Goal: Task Accomplishment & Management: Complete application form

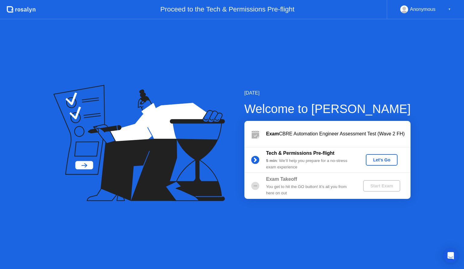
click at [336, 167] on div "5 min : We’ll help you prepare for a no-stress exam experience" at bounding box center [309, 164] width 87 height 12
click at [373, 162] on div "Let's Go" at bounding box center [381, 159] width 27 height 5
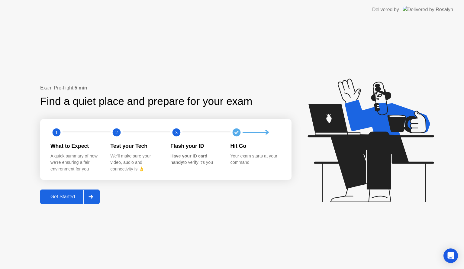
click at [73, 190] on button "Get Started" at bounding box center [69, 196] width 59 height 14
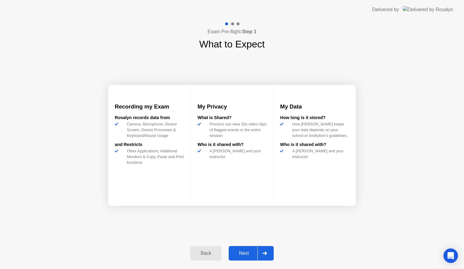
click at [248, 254] on div "Next" at bounding box center [243, 252] width 27 height 5
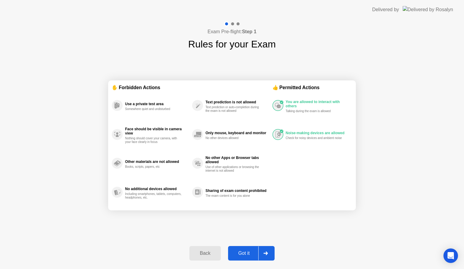
click at [246, 255] on div "Got it" at bounding box center [244, 252] width 28 height 5
select select "Available cameras"
select select "Available speakers"
select select "Available microphones"
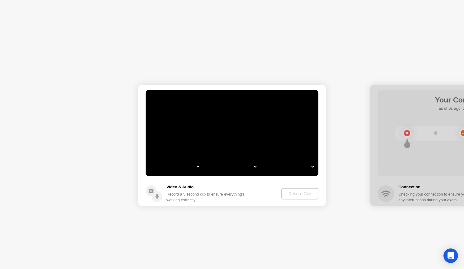
select select "*"
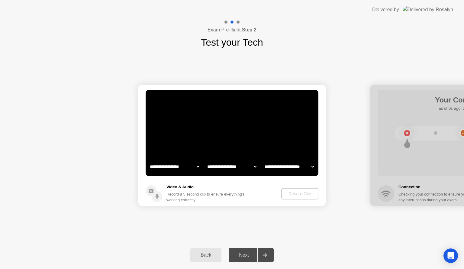
select select "**********"
select select "*******"
click at [289, 193] on div "Record Clip" at bounding box center [300, 193] width 32 height 5
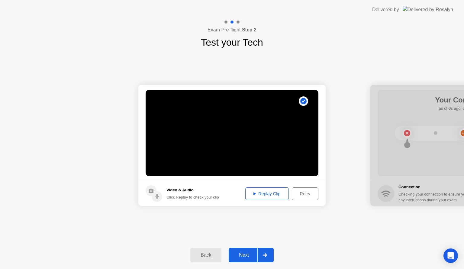
click at [261, 196] on div "Replay Clip" at bounding box center [266, 193] width 39 height 5
click at [256, 194] on div "Replay Clip" at bounding box center [266, 193] width 39 height 5
click at [246, 253] on div "Next" at bounding box center [243, 254] width 27 height 5
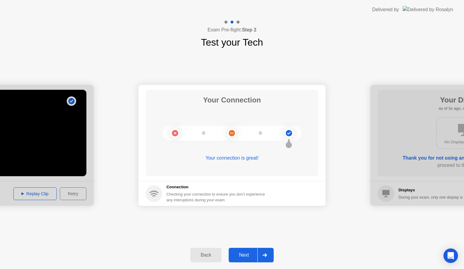
click at [240, 256] on div "Next" at bounding box center [243, 254] width 27 height 5
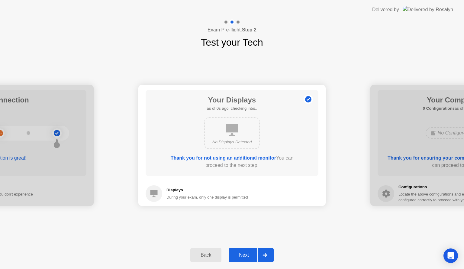
click at [243, 254] on div "Next" at bounding box center [243, 254] width 27 height 5
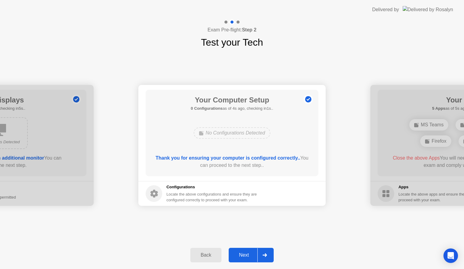
click at [244, 255] on div "Next" at bounding box center [243, 254] width 27 height 5
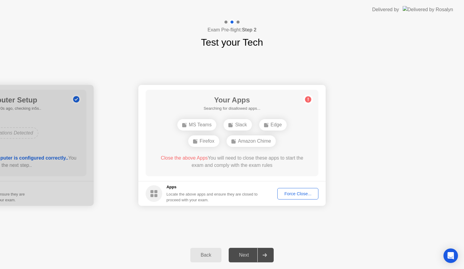
click at [249, 163] on div "Close the above Apps You will need to close these apps to start the exam and co…" at bounding box center [231, 161] width 155 height 14
click at [287, 193] on div "Force Close..." at bounding box center [297, 193] width 37 height 5
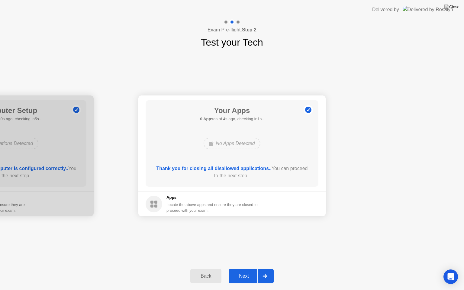
click at [249, 268] on div "Next" at bounding box center [243, 275] width 27 height 5
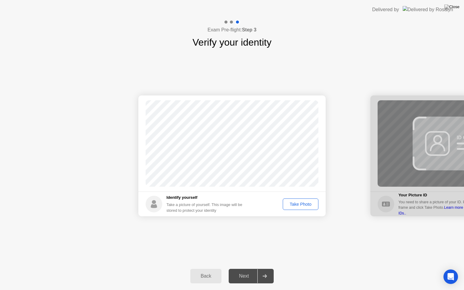
click at [296, 203] on div "Take Photo" at bounding box center [300, 204] width 31 height 5
click at [302, 198] on button "Retake" at bounding box center [304, 203] width 28 height 11
click at [300, 204] on div "Take Photo" at bounding box center [300, 204] width 31 height 5
click at [249, 268] on div "Next" at bounding box center [243, 275] width 27 height 5
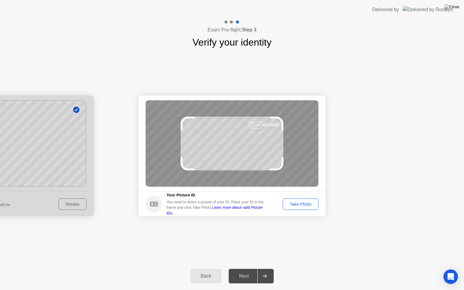
click at [305, 206] on div "Take Photo" at bounding box center [300, 204] width 31 height 5
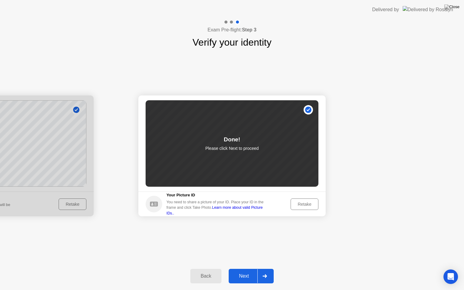
click at [250, 268] on div "Next" at bounding box center [243, 275] width 27 height 5
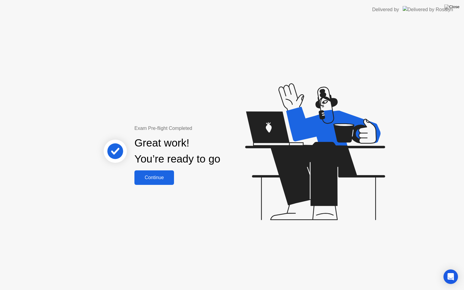
click at [145, 177] on div "Continue" at bounding box center [154, 177] width 36 height 5
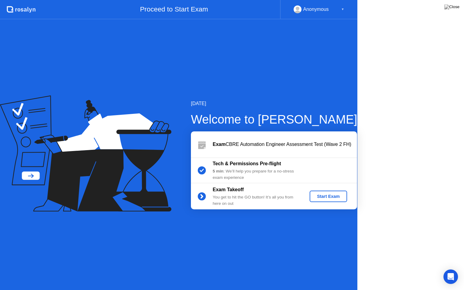
click at [155, 179] on icon at bounding box center [85, 153] width 171 height 116
click at [143, 175] on icon at bounding box center [85, 153] width 171 height 116
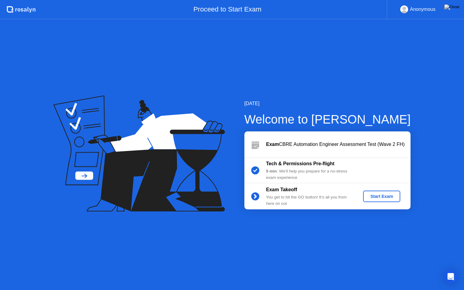
click at [379, 196] on div "Start Exam" at bounding box center [381, 196] width 32 height 5
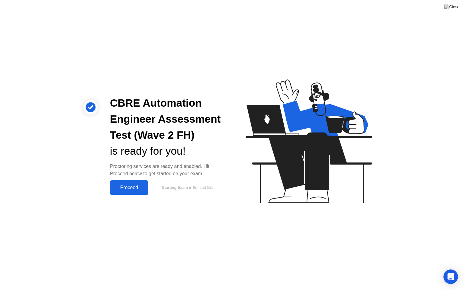
click at [142, 189] on div "Proceed" at bounding box center [129, 187] width 35 height 5
